Goal: Information Seeking & Learning: Understand process/instructions

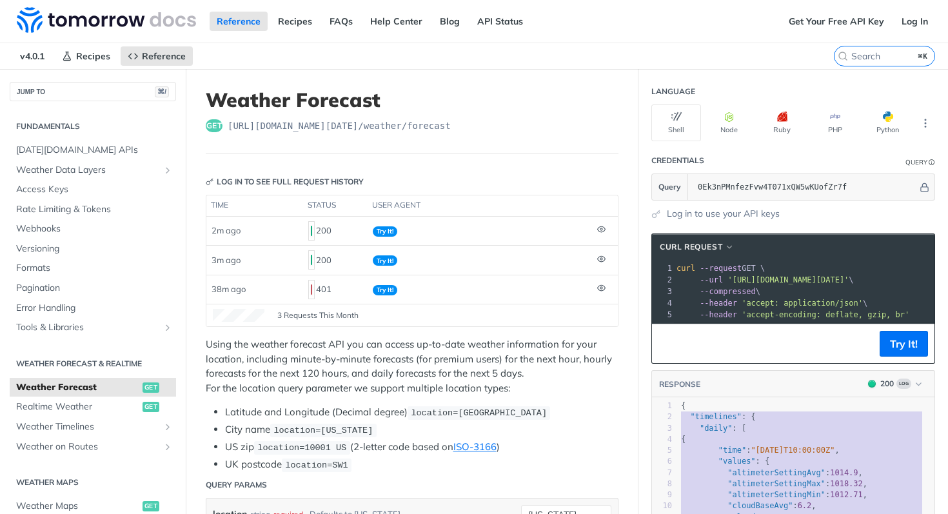
scroll to position [13, 0]
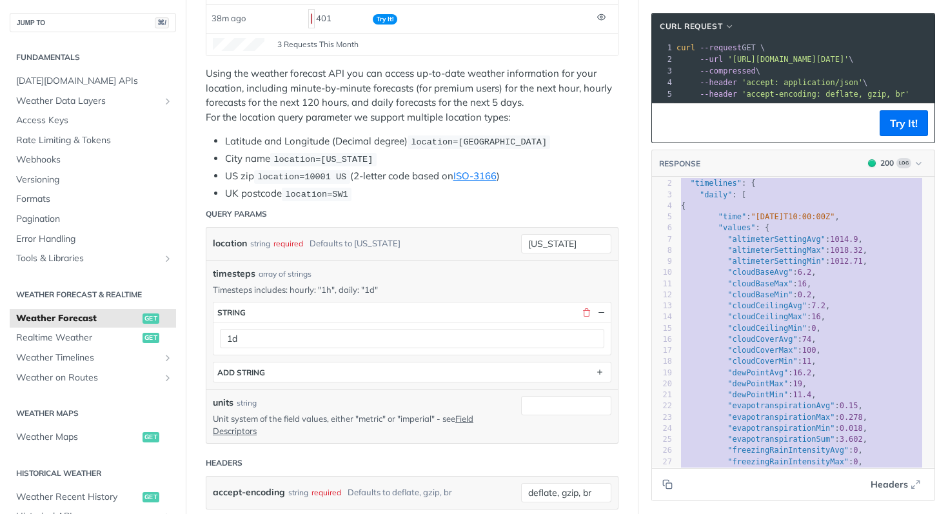
click at [767, 266] on span ""altimeterSettingMin"" at bounding box center [777, 261] width 98 height 9
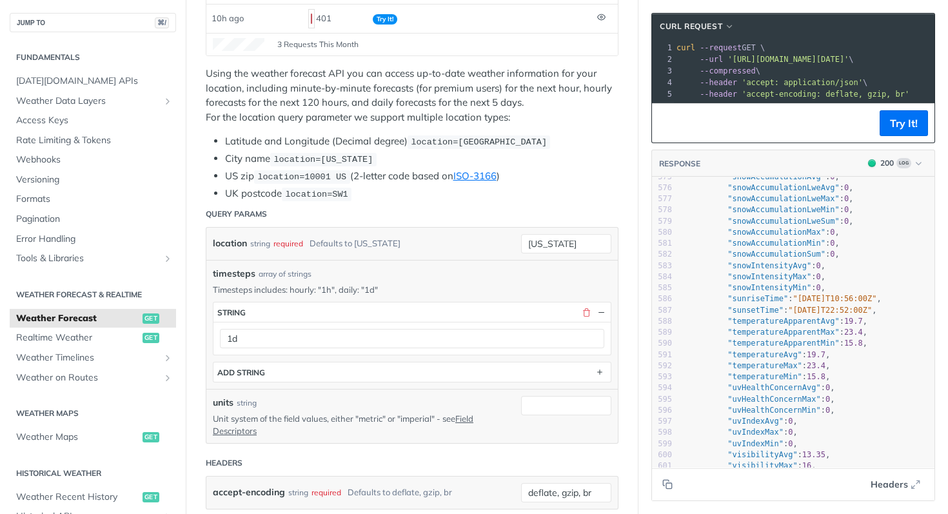
scroll to position [0, 0]
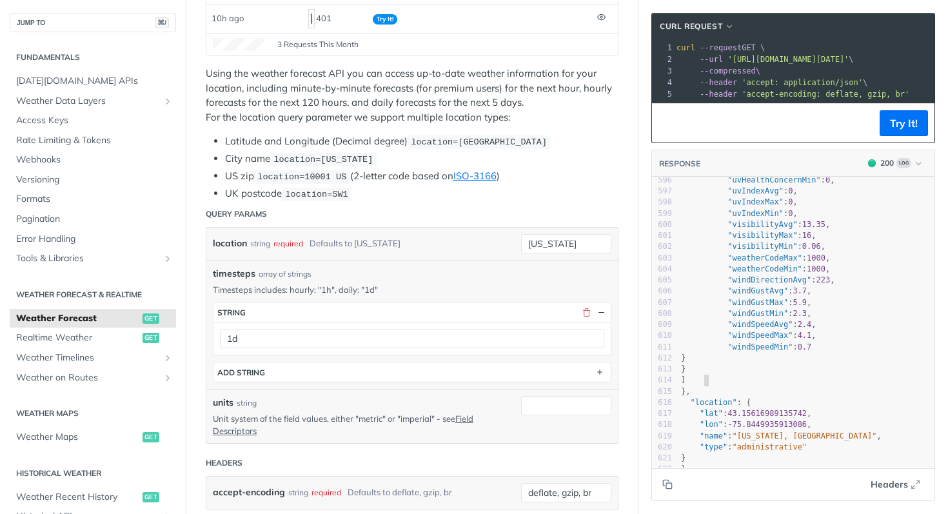
click at [697, 375] on pre "]" at bounding box center [807, 380] width 256 height 11
click at [695, 386] on pre "}," at bounding box center [807, 391] width 256 height 11
drag, startPoint x: 730, startPoint y: 93, endPoint x: 773, endPoint y: 100, distance: 43.2
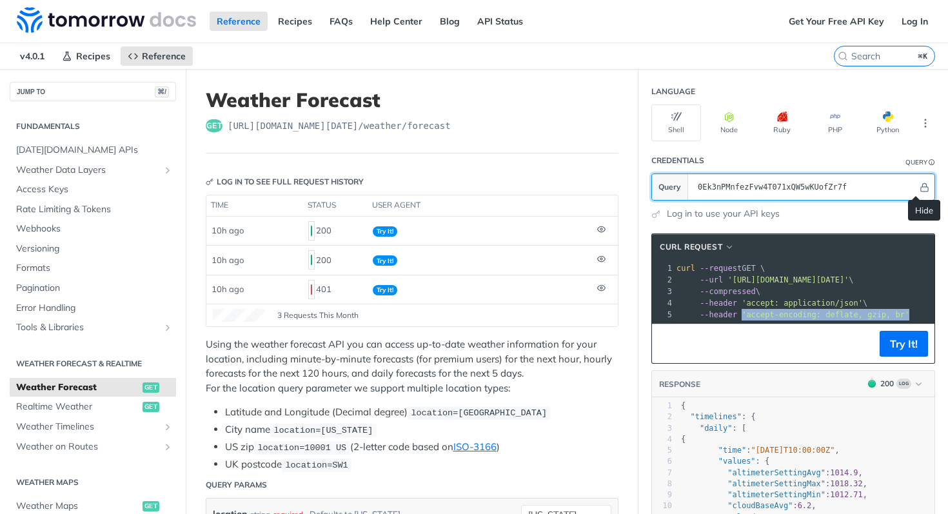
click at [920, 184] on icon "Hide" at bounding box center [925, 188] width 10 height 10
click at [918, 192] on button "Show" at bounding box center [925, 187] width 14 height 13
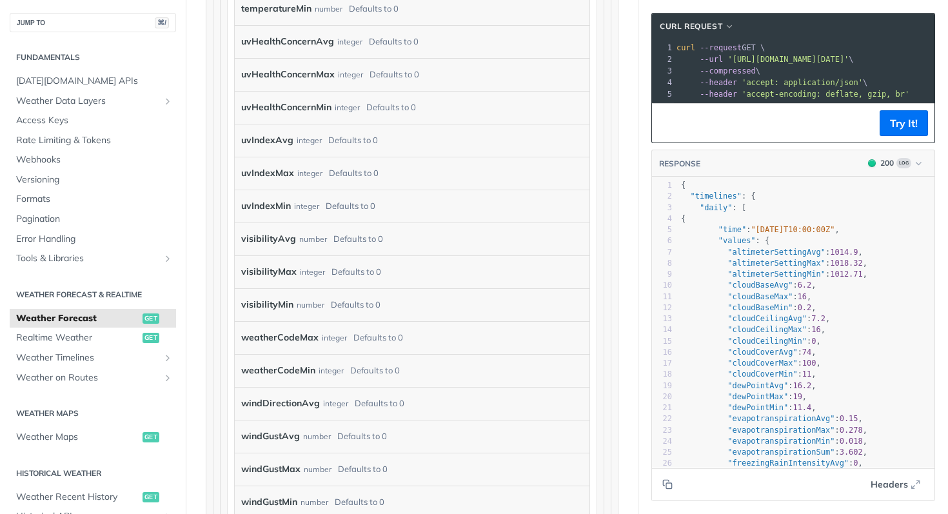
scroll to position [4822, 0]
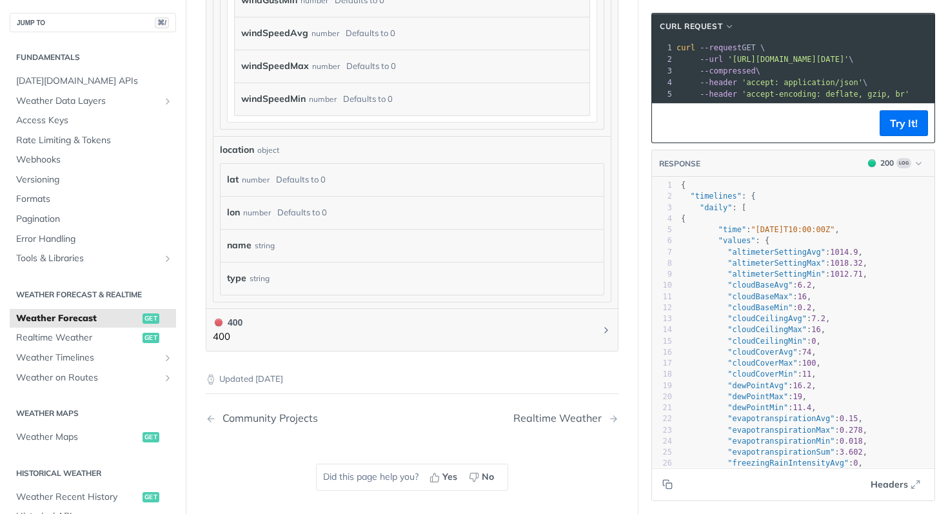
click at [556, 143] on div "location object" at bounding box center [412, 150] width 384 height 14
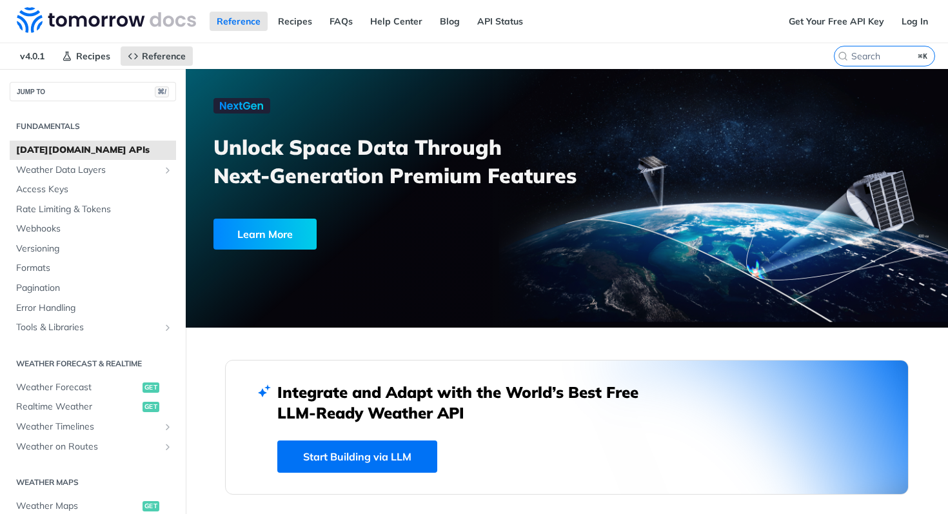
scroll to position [2876, 0]
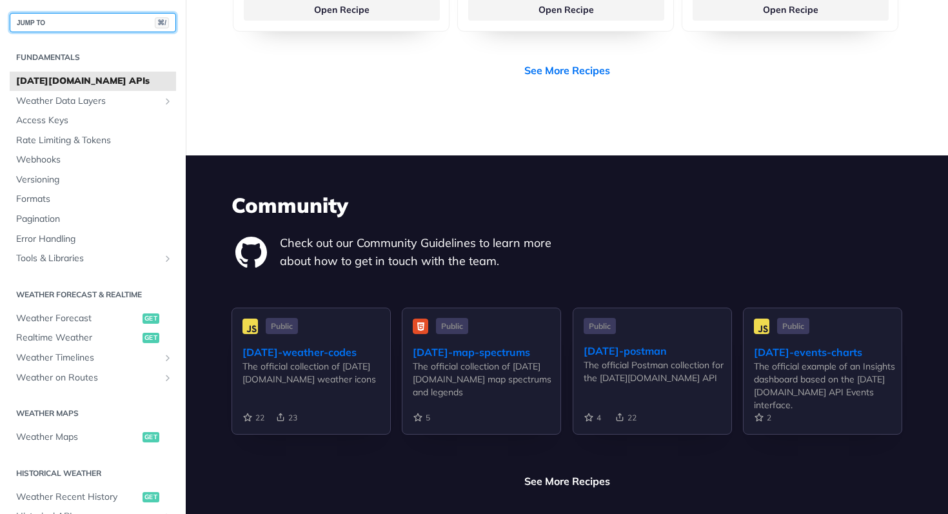
click at [94, 26] on button "JUMP TO ⌘/" at bounding box center [93, 22] width 166 height 19
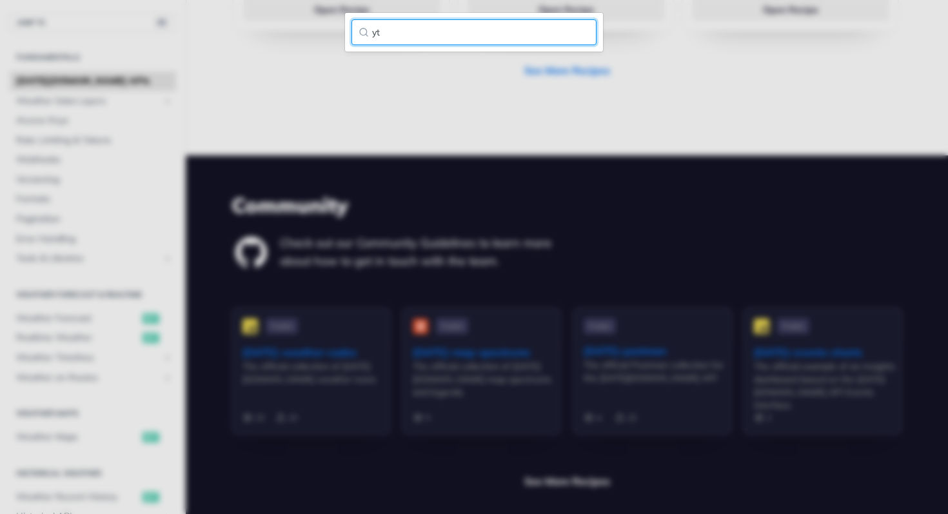
type input "y"
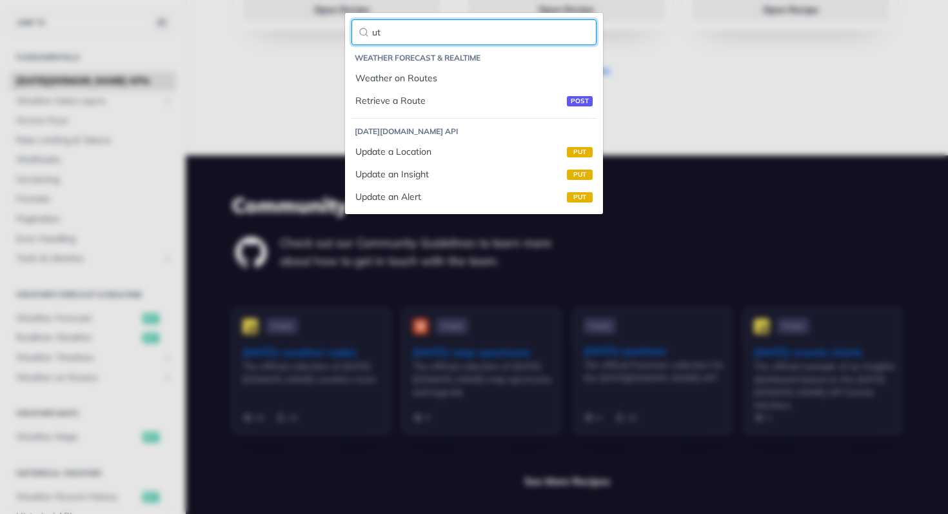
type input "u"
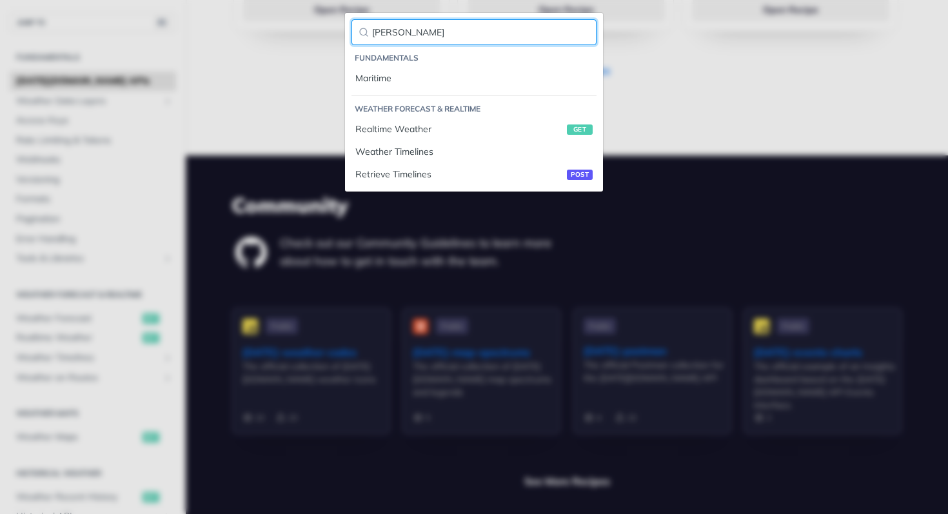
type input "time"
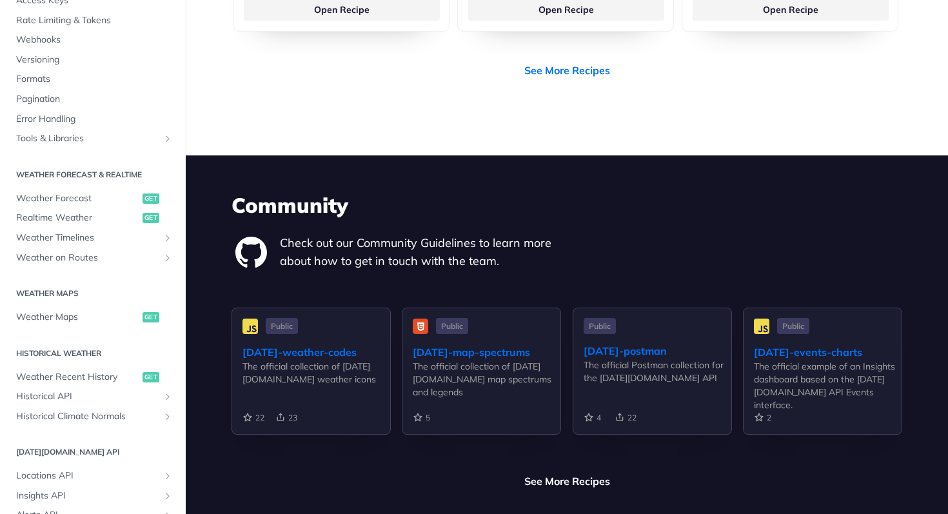
scroll to position [173, 0]
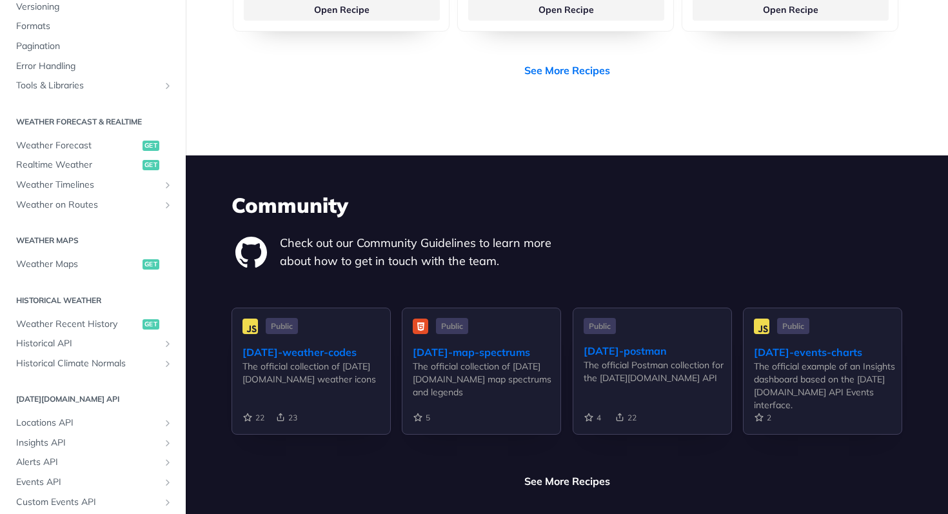
click at [81, 132] on section "Weather Forecast & realtime Weather Forecast get Realtime Weather get Weather T…" at bounding box center [93, 163] width 166 height 106
click at [75, 145] on span "Weather Forecast" at bounding box center [77, 145] width 123 height 13
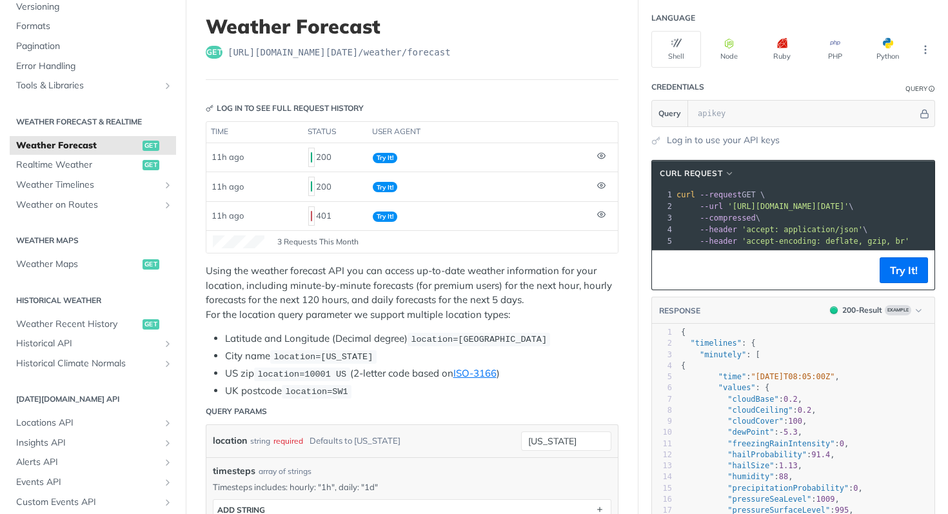
scroll to position [79, 0]
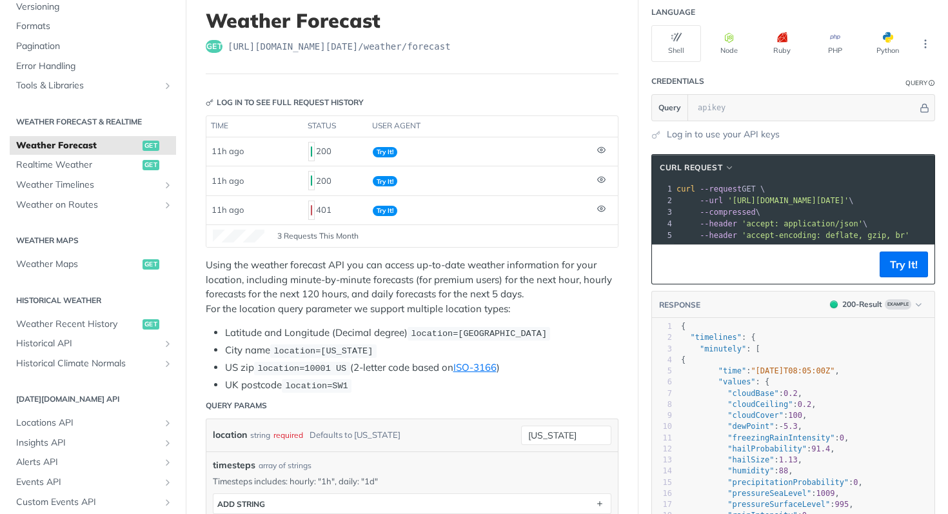
click at [811, 388] on pre ""values" : {" at bounding box center [807, 382] width 256 height 11
type textarea "[DATE]T08:05:00Z"
drag, startPoint x: 844, startPoint y: 382, endPoint x: 752, endPoint y: 385, distance: 92.3
click at [752, 377] on pre ""time" : "[DATE]T08:05:00Z" ," at bounding box center [807, 371] width 256 height 11
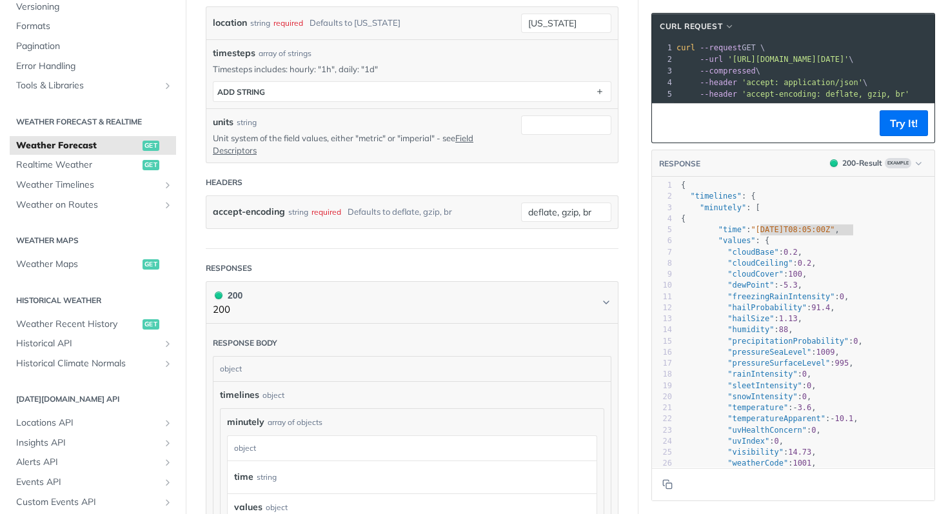
scroll to position [0, 0]
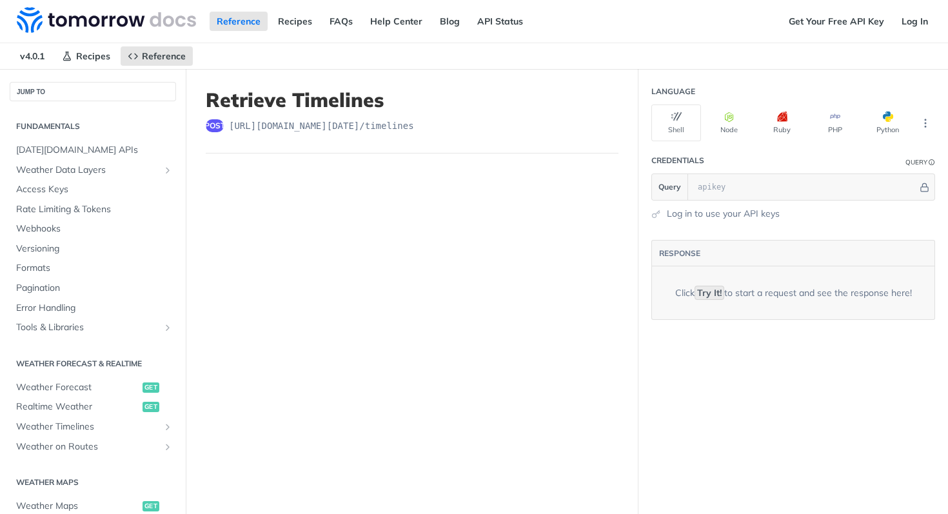
drag, startPoint x: 0, startPoint y: 0, endPoint x: 417, endPoint y: 255, distance: 489.0
